Goal: Navigation & Orientation: Find specific page/section

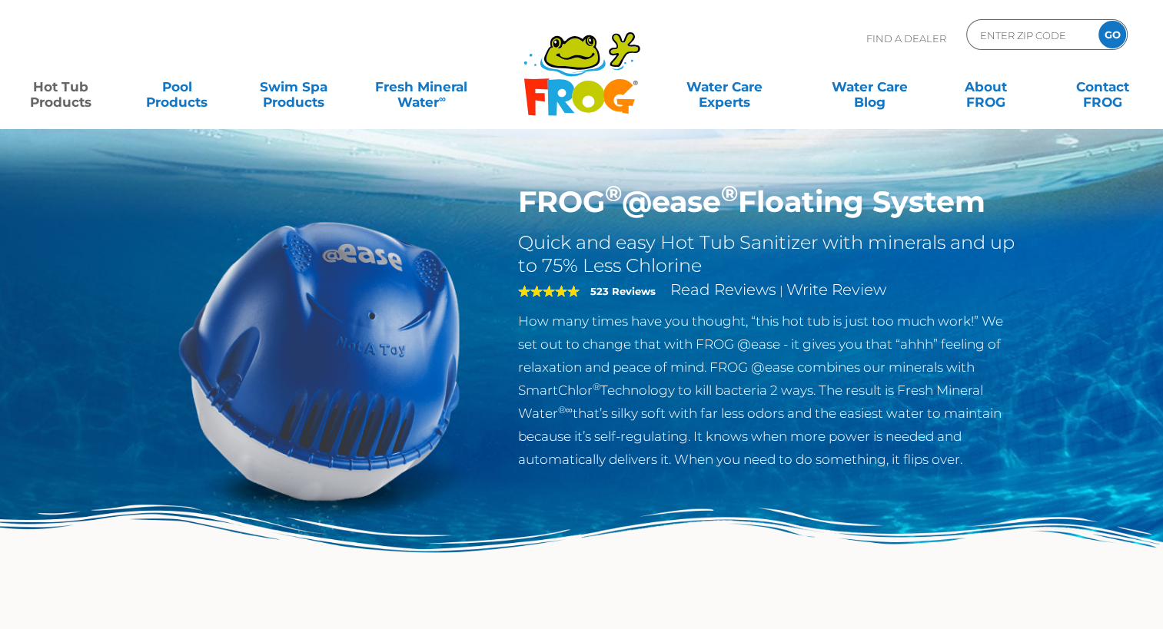
drag, startPoint x: 497, startPoint y: 48, endPoint x: 600, endPoint y: 84, distance: 109.1
click at [600, 84] on div ".st130{clip-path:url(#SVGID_2_);fill-rule:evenodd;clip-rule:evenodd;fill:#C3CC0…" at bounding box center [581, 68] width 1132 height 98
drag, startPoint x: 664, startPoint y: 106, endPoint x: 653, endPoint y: 105, distance: 10.9
click at [663, 106] on div "MENU MENU Hot Tub Products All Hot Tub Products All Hot Tub Products FROG @ease…" at bounding box center [581, 94] width 1132 height 46
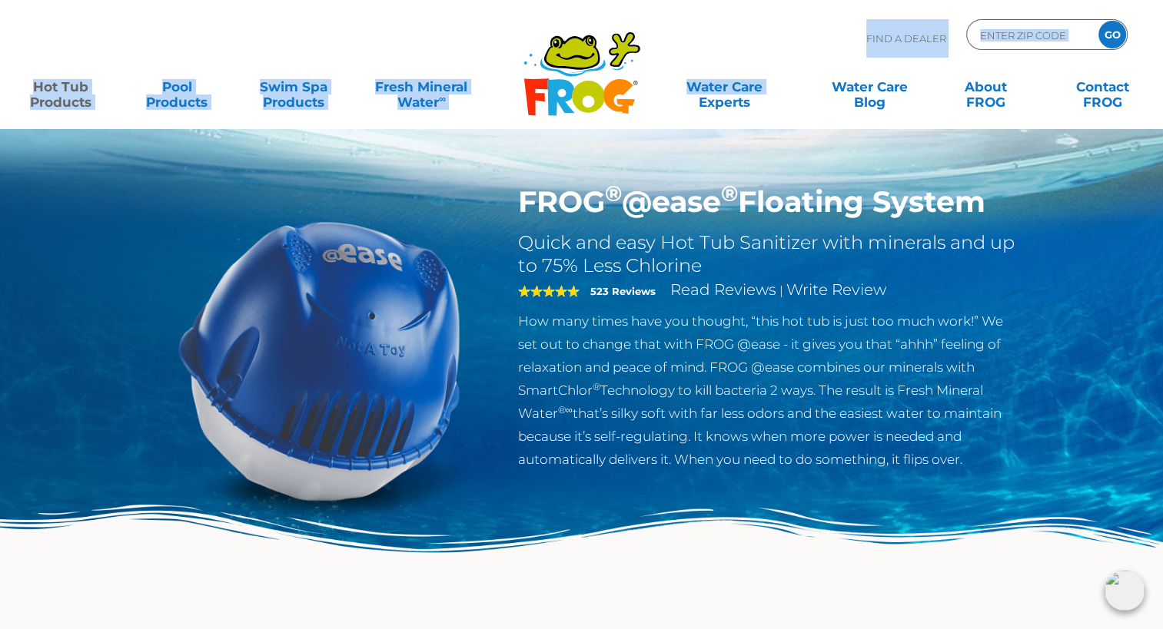
drag, startPoint x: 657, startPoint y: 105, endPoint x: 576, endPoint y: 94, distance: 81.4
click at [579, 96] on div ".st130{clip-path:url(#SVGID_2_);fill-rule:evenodd;clip-rule:evenodd;fill:#C3CC0…" at bounding box center [581, 68] width 1132 height 98
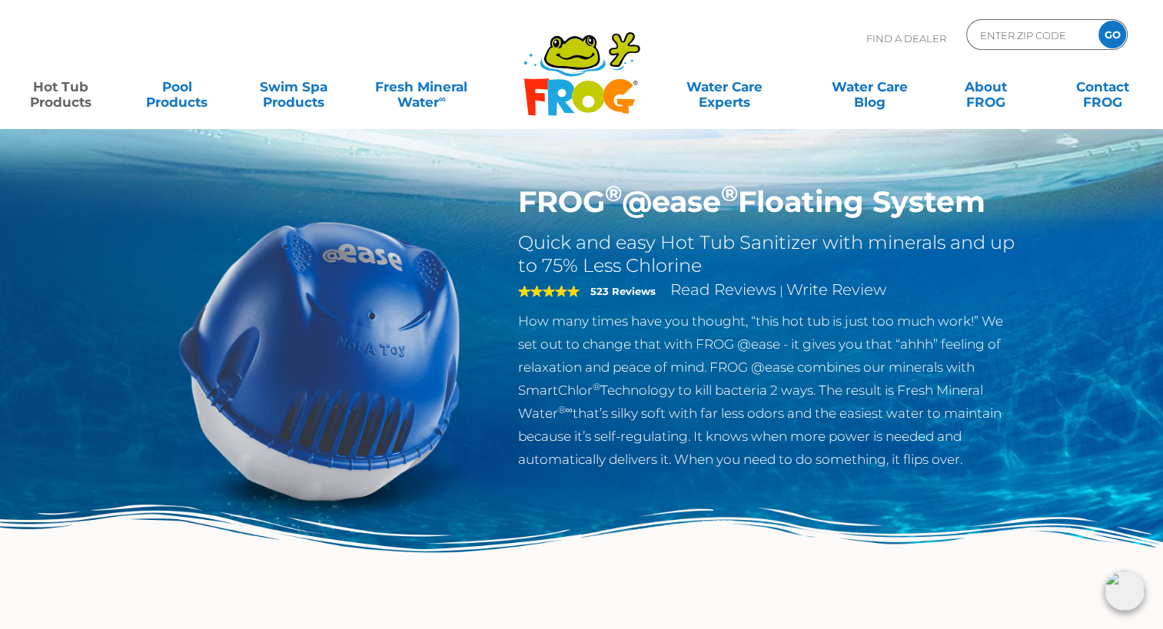
drag, startPoint x: 576, startPoint y: 94, endPoint x: 510, endPoint y: 43, distance: 83.9
click at [510, 43] on div "Find A Dealer ENTER ZIP CODE GO" at bounding box center [581, 45] width 1132 height 52
drag, startPoint x: 473, startPoint y: 37, endPoint x: 626, endPoint y: 85, distance: 161.2
click at [626, 85] on div ".st130{clip-path:url(#SVGID_2_);fill-rule:evenodd;clip-rule:evenodd;fill:#C3CC0…" at bounding box center [581, 68] width 1132 height 98
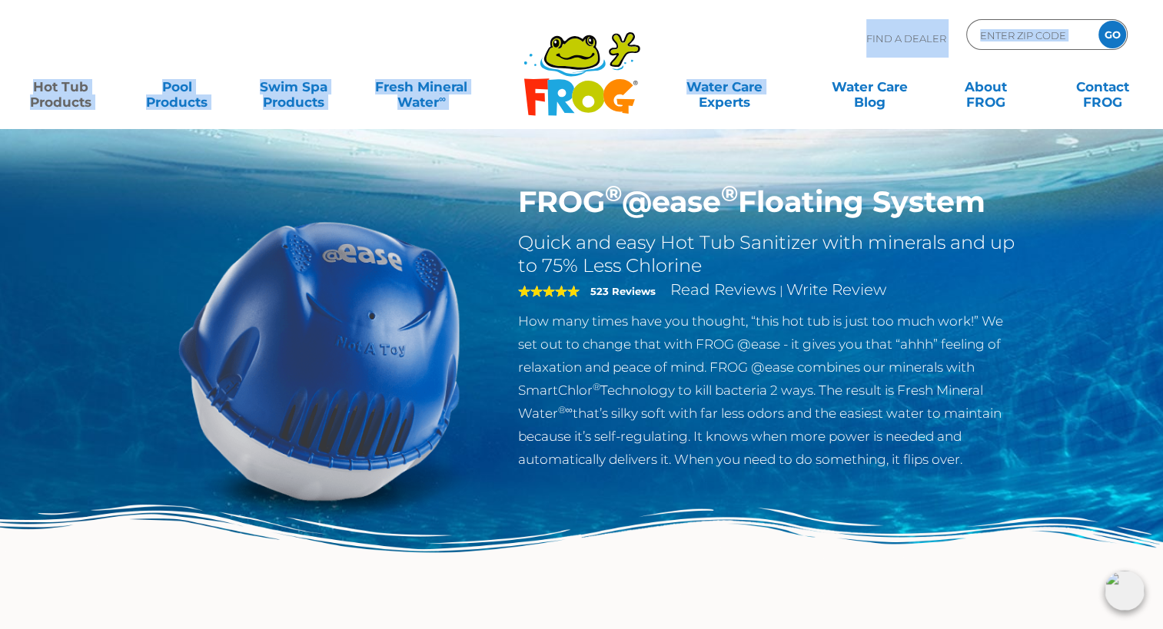
drag, startPoint x: 666, startPoint y: 107, endPoint x: 549, endPoint y: 72, distance: 122.6
click at [549, 72] on div ".st130{clip-path:url(#SVGID_2_);fill-rule:evenodd;clip-rule:evenodd;fill:#C3CC0…" at bounding box center [581, 68] width 1132 height 98
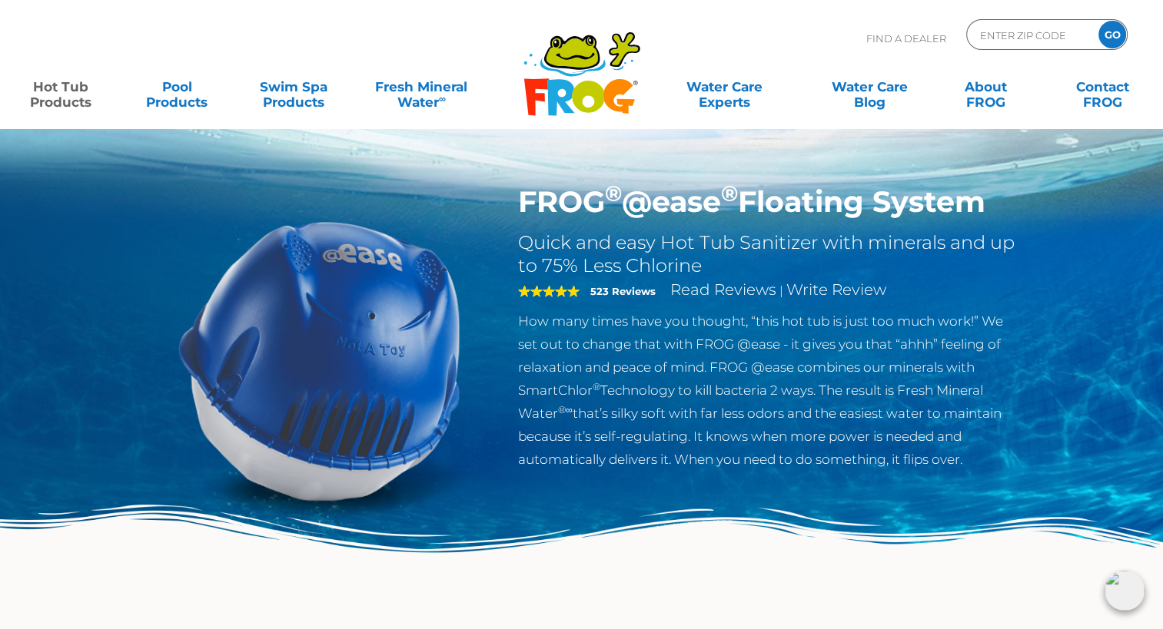
drag, startPoint x: 549, startPoint y: 72, endPoint x: 707, endPoint y: 46, distance: 160.5
click at [707, 46] on div "Find A Dealer ENTER ZIP CODE GO" at bounding box center [581, 45] width 1132 height 52
